Goal: Task Accomplishment & Management: Manage account settings

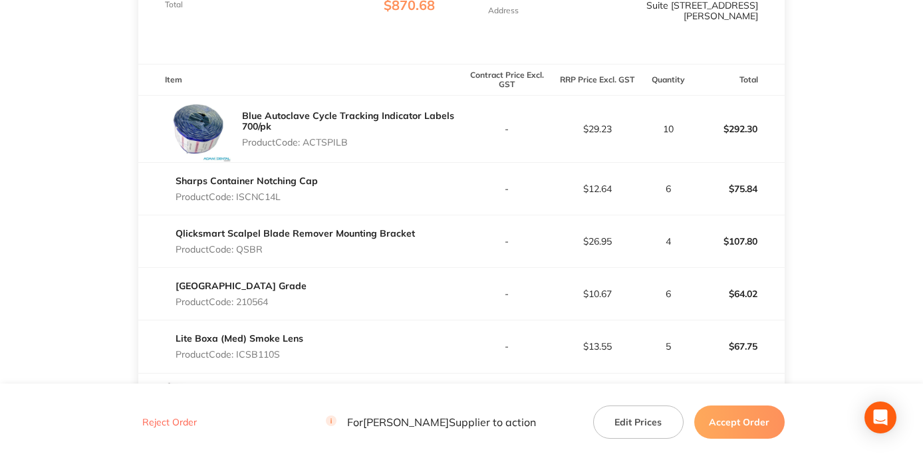
scroll to position [266, 0]
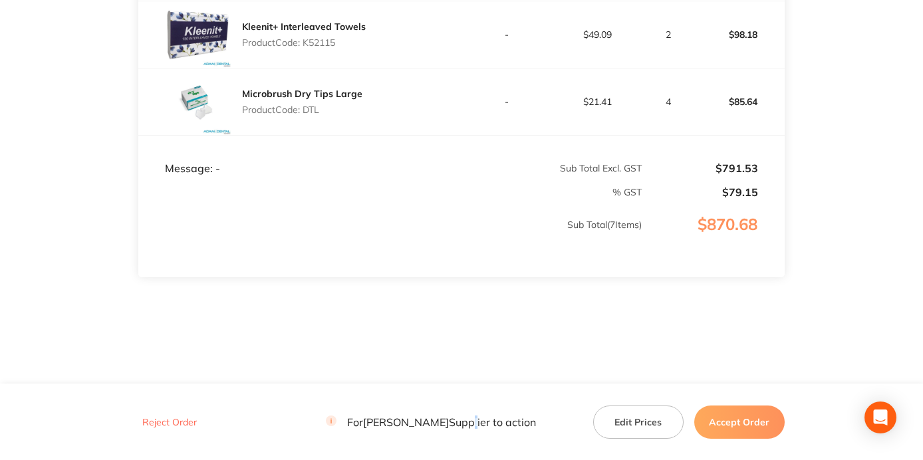
drag, startPoint x: 464, startPoint y: 460, endPoint x: 466, endPoint y: 466, distance: 6.9
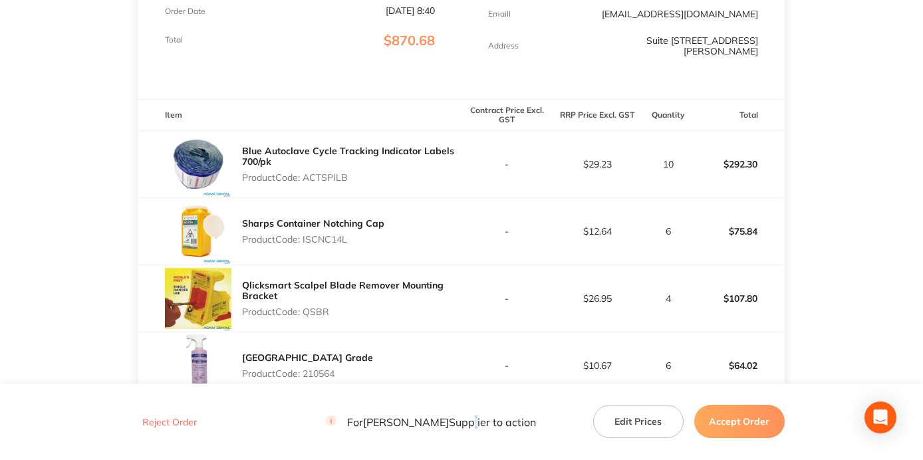
scroll to position [364, 0]
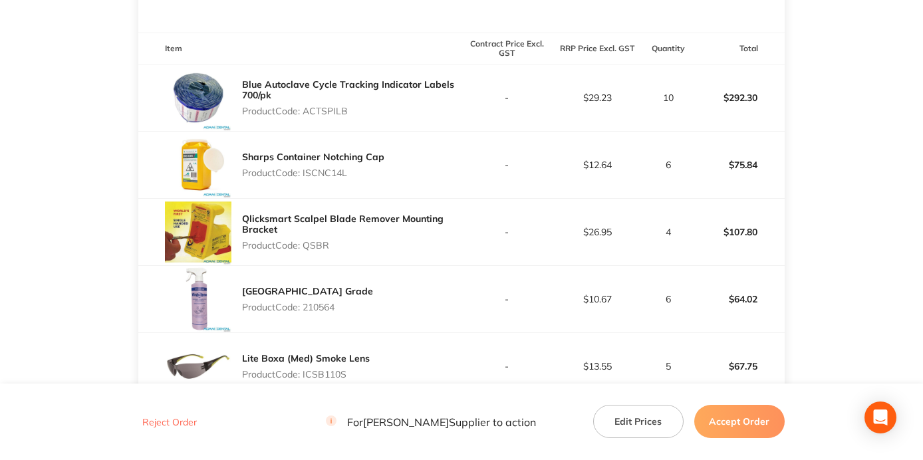
click at [325, 108] on p "Product Code: ACTSPILB" at bounding box center [352, 111] width 220 height 11
click at [327, 108] on p "Product Code: ACTSPILB" at bounding box center [352, 111] width 220 height 11
copy p "ACTSPILB"
click at [360, 151] on link "Sharps Container Notching Cap" at bounding box center [313, 157] width 142 height 12
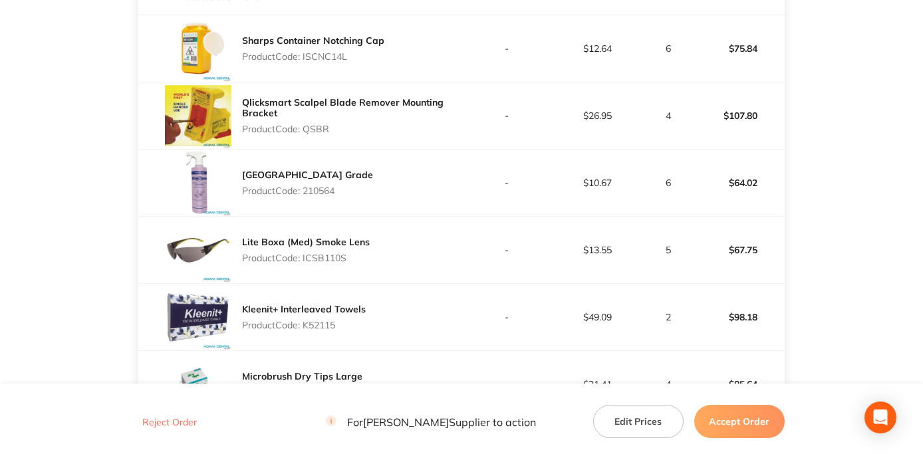
scroll to position [399, 0]
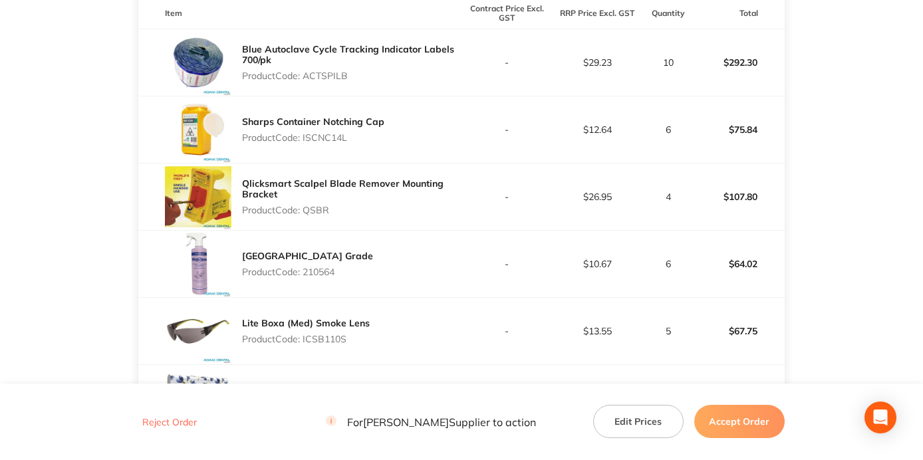
click at [316, 136] on p "Product Code: ISCNC14L" at bounding box center [313, 137] width 142 height 11
copy p "ISCNC14L"
click at [314, 214] on p "Product Code: QSBR" at bounding box center [352, 210] width 220 height 11
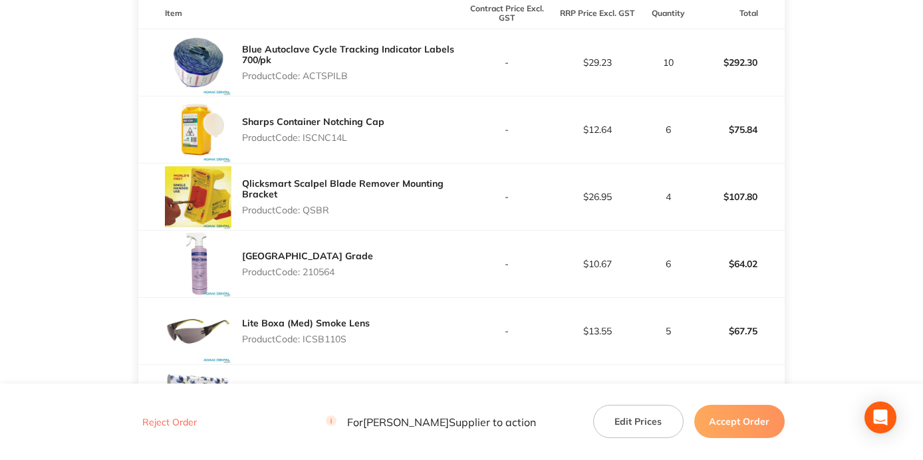
copy p "QSBR"
click at [321, 277] on p "Product Code: 210564" at bounding box center [307, 272] width 131 height 11
copy p "210564"
click at [324, 341] on p "Product Code: ICSB110S" at bounding box center [306, 339] width 128 height 11
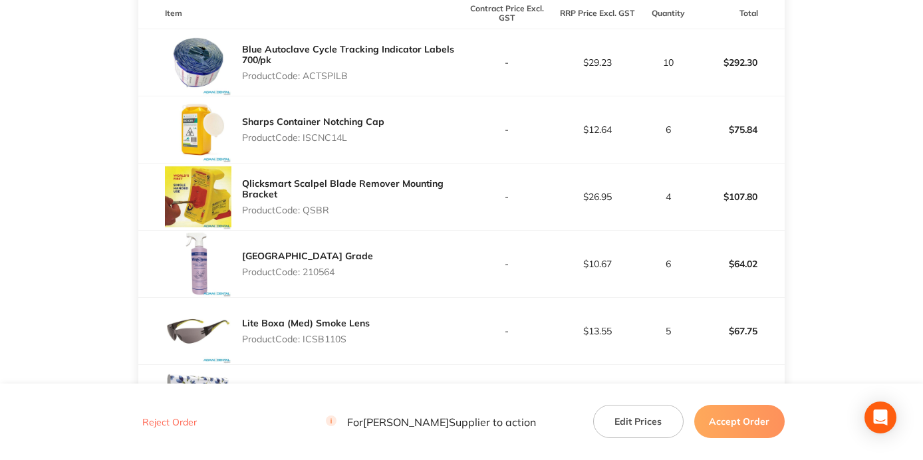
click at [324, 341] on p "Product Code: ICSB110S" at bounding box center [306, 339] width 128 height 11
copy p "ICSB110S"
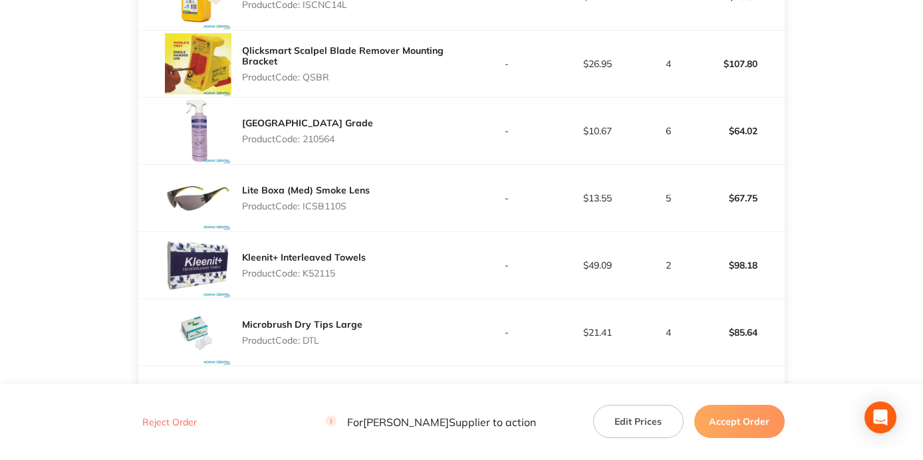
scroll to position [599, 0]
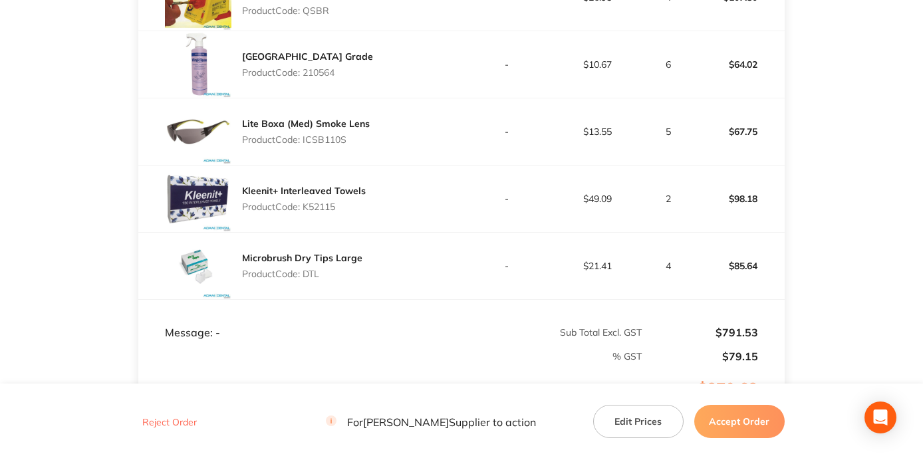
click at [314, 208] on p "Product Code: K52115" at bounding box center [304, 207] width 124 height 11
copy p "K52115"
click at [319, 277] on p "Product Code: DTL" at bounding box center [302, 274] width 120 height 11
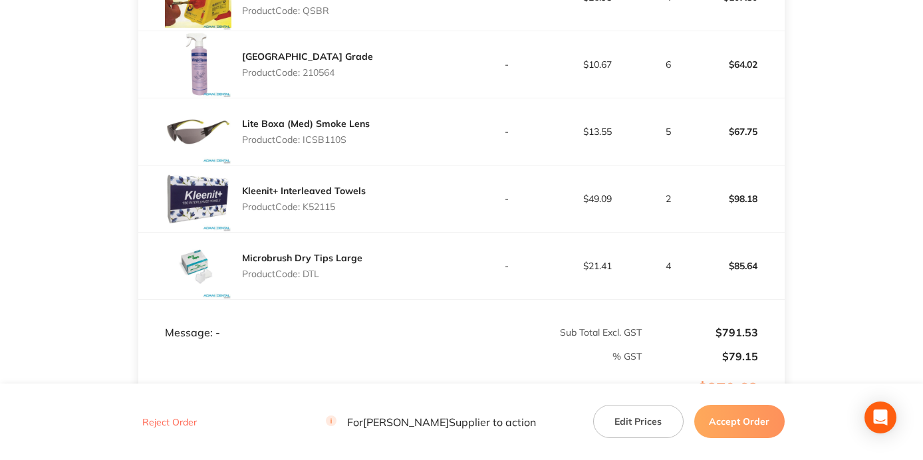
copy p "DTL"
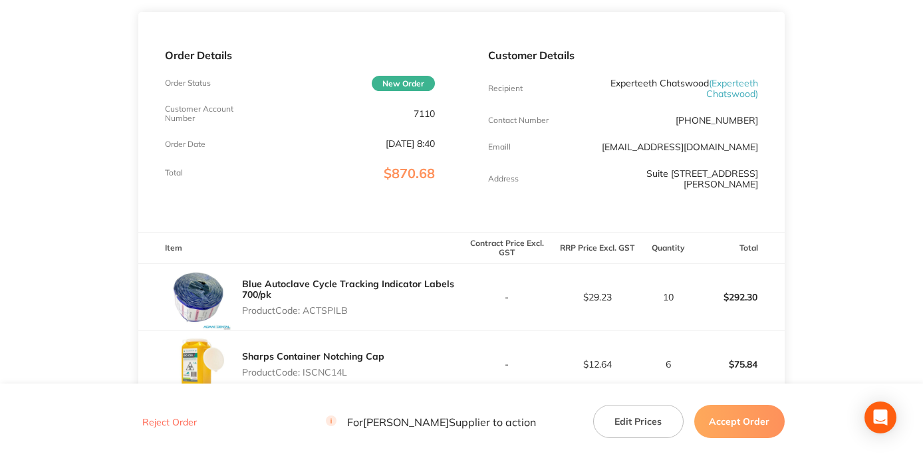
scroll to position [0, 0]
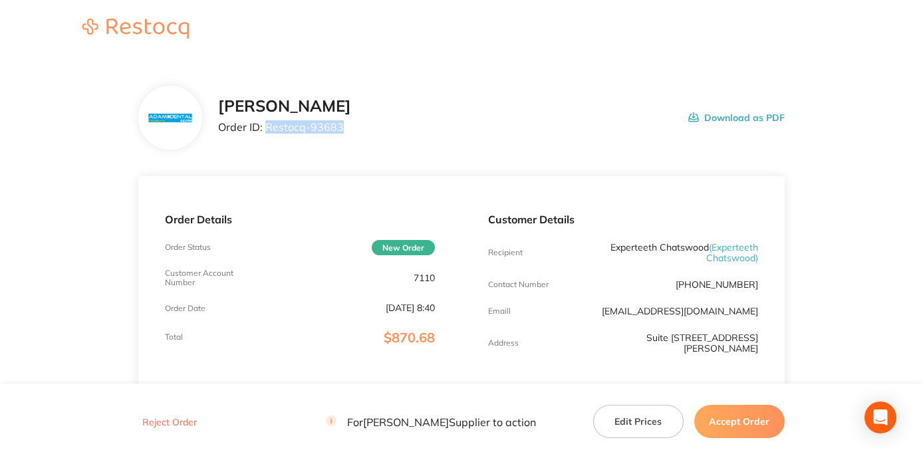
drag, startPoint x: 267, startPoint y: 124, endPoint x: 353, endPoint y: 127, distance: 85.9
click at [353, 127] on div "Adam Dental Order ID: Restocq- 93683 Download as PDF" at bounding box center [501, 117] width 567 height 41
copy p "Restocq- 93683"
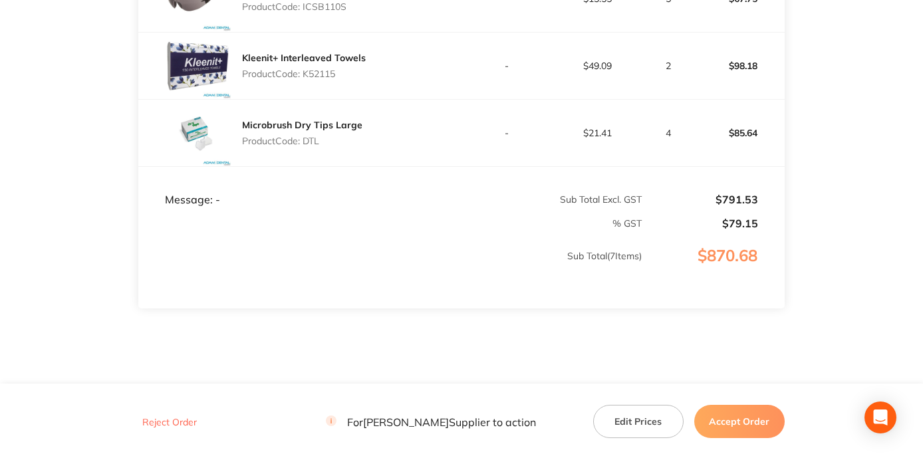
scroll to position [665, 0]
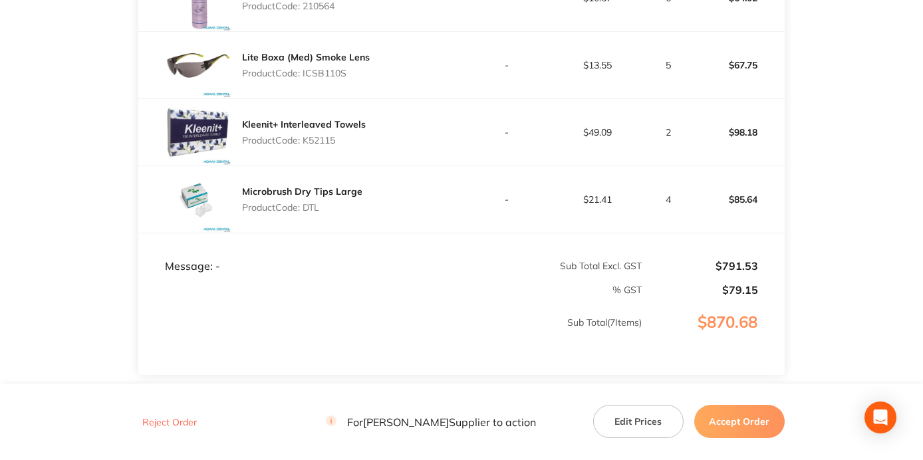
drag, startPoint x: 747, startPoint y: 406, endPoint x: 741, endPoint y: 418, distance: 14.0
click at [741, 417] on button "Accept Order" at bounding box center [740, 421] width 90 height 33
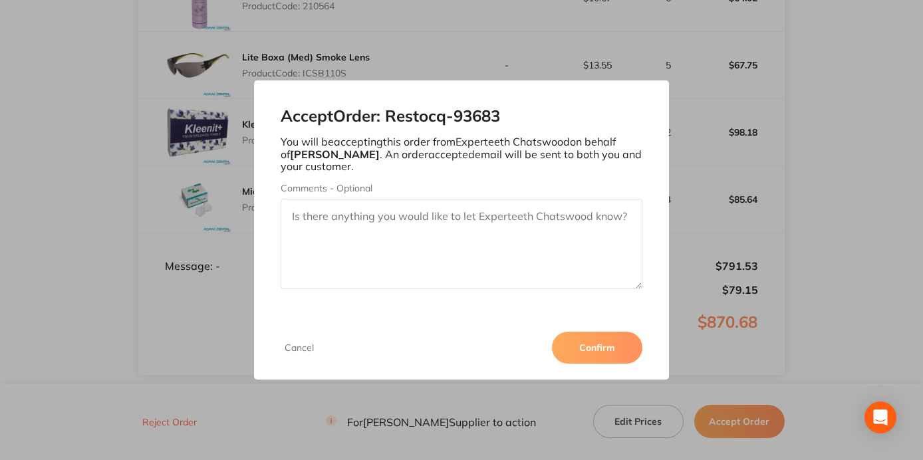
click at [618, 350] on button "Confirm" at bounding box center [597, 348] width 90 height 32
